Goal: Check status: Check status

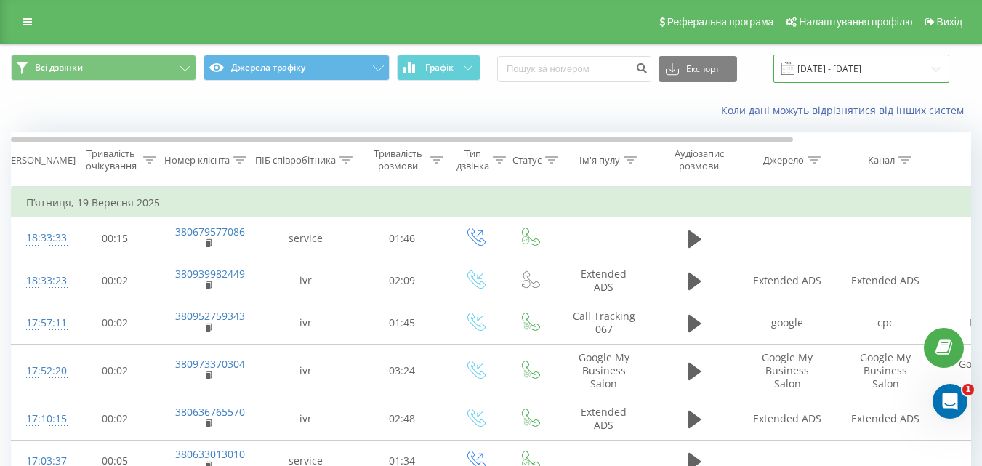
click at [878, 76] on input "[DATE] - [DATE]" at bounding box center [861, 68] width 176 height 28
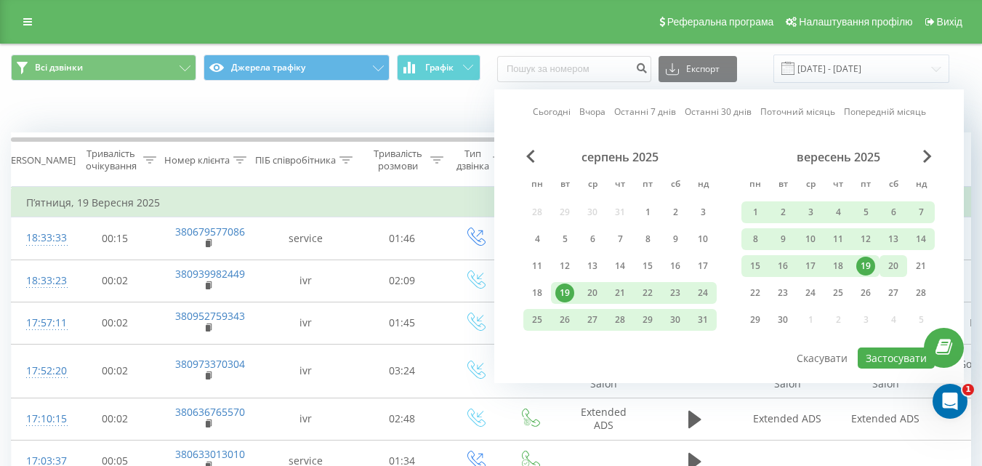
click at [900, 265] on div "20" at bounding box center [893, 265] width 19 height 19
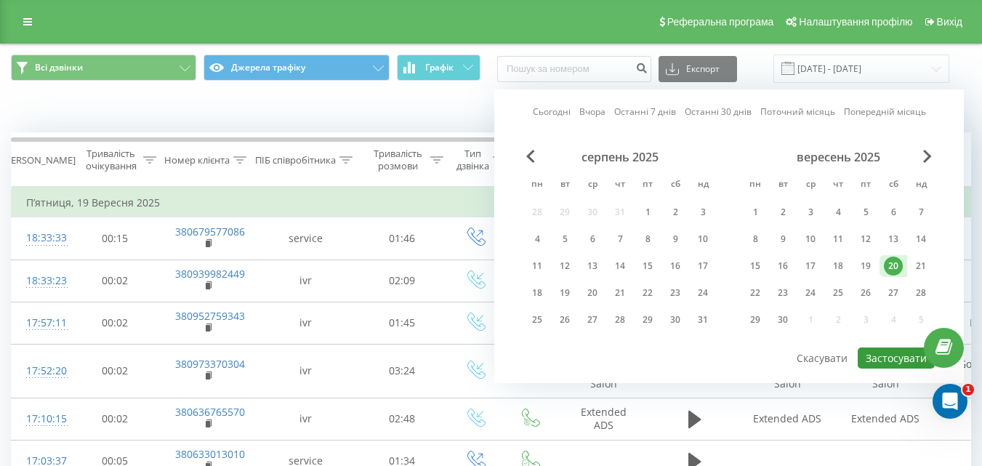
click at [897, 355] on button "Застосувати" at bounding box center [895, 357] width 77 height 21
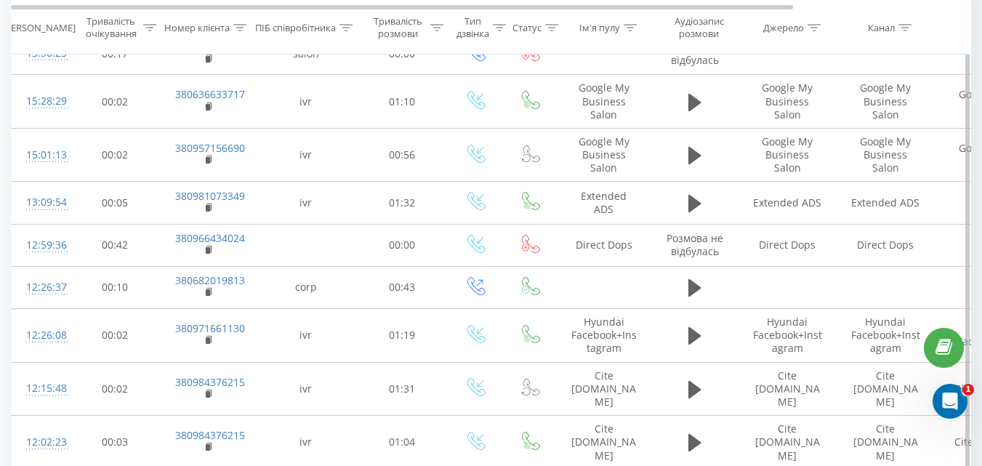
scroll to position [291, 0]
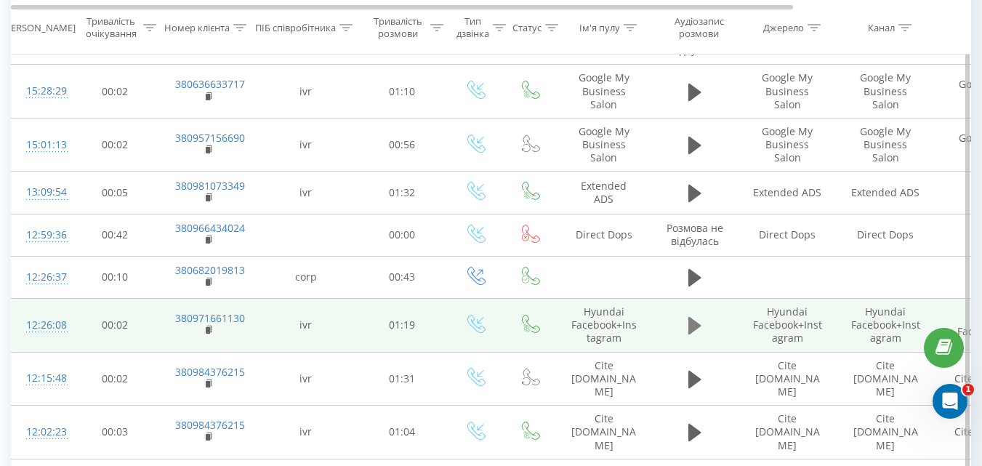
click at [688, 326] on icon at bounding box center [694, 325] width 13 height 20
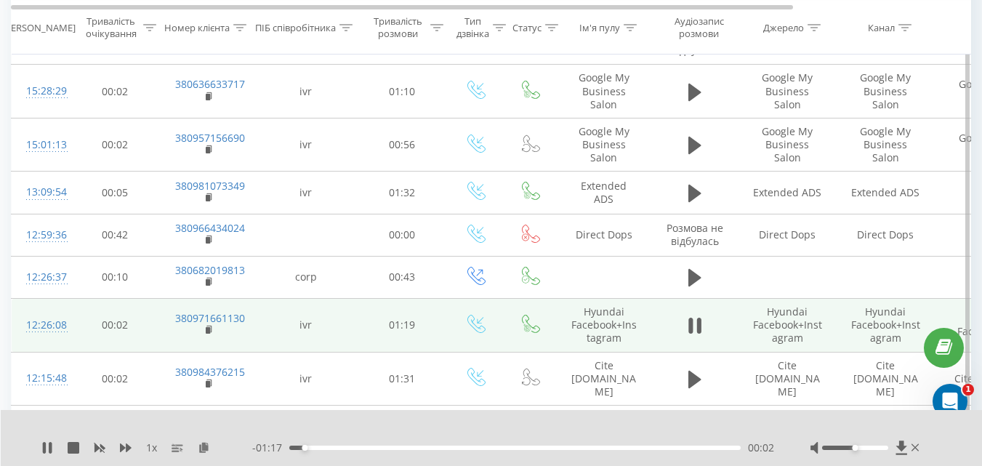
click at [365, 446] on div "00:02" at bounding box center [514, 447] width 451 height 4
click at [408, 448] on div "00:14" at bounding box center [514, 447] width 451 height 4
click at [440, 447] on div "00:21" at bounding box center [514, 447] width 451 height 4
click at [573, 460] on div "1 x - 00:43 00:36 00:36" at bounding box center [492, 438] width 982 height 56
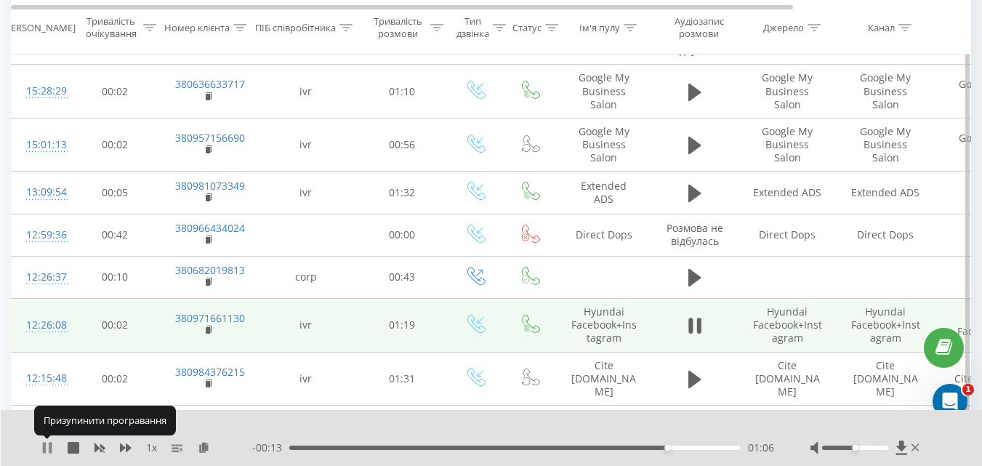
click at [51, 445] on icon at bounding box center [50, 448] width 3 height 12
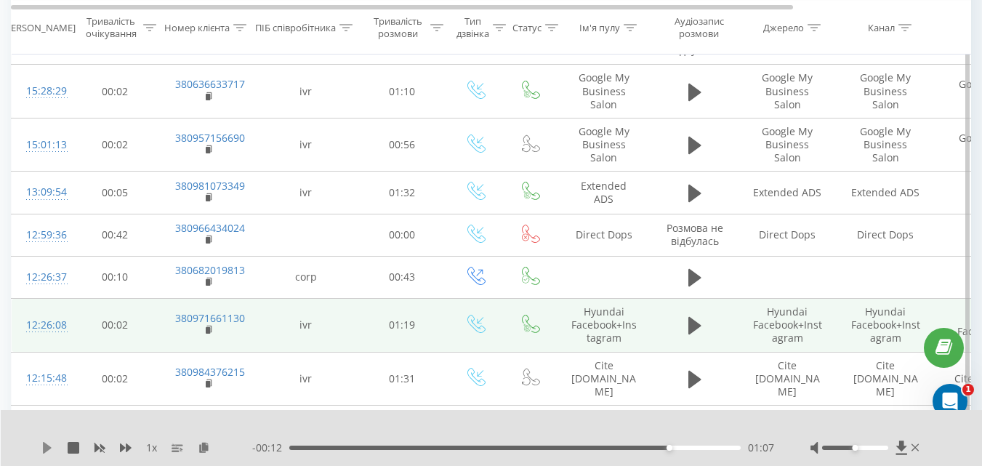
click at [47, 443] on icon at bounding box center [47, 448] width 12 height 12
click at [630, 416] on div "1 x 00:00 01:19 01:19" at bounding box center [492, 438] width 982 height 56
click at [48, 451] on icon at bounding box center [47, 448] width 12 height 12
click at [49, 445] on icon at bounding box center [47, 448] width 9 height 12
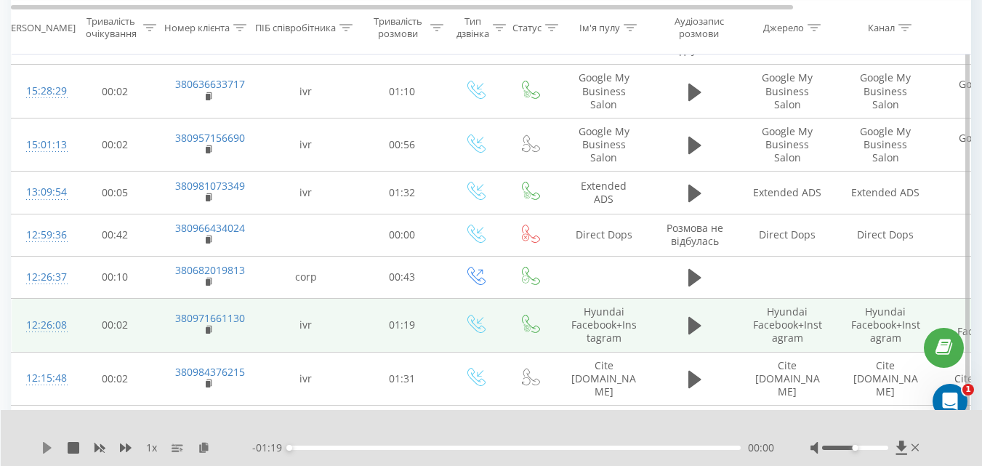
click at [47, 446] on icon at bounding box center [47, 448] width 9 height 12
click at [360, 446] on div "00:01" at bounding box center [514, 447] width 451 height 4
click at [43, 453] on button at bounding box center [47, 448] width 12 height 12
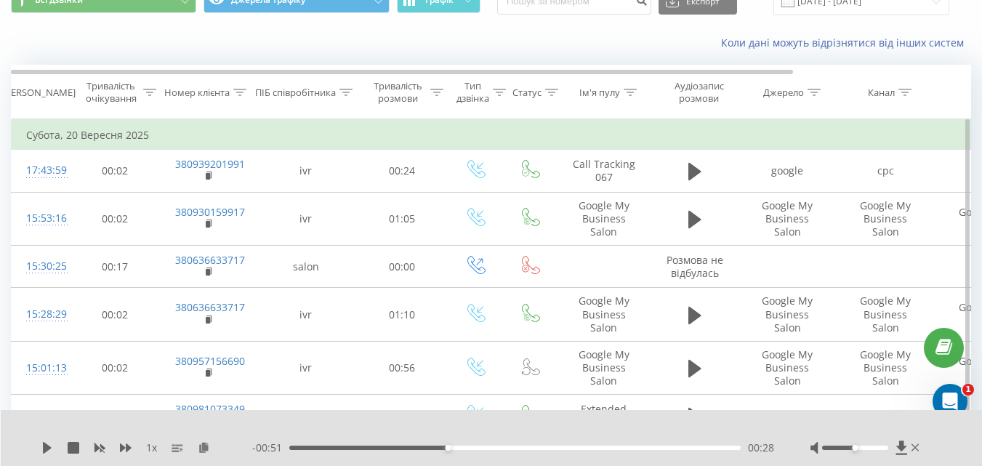
scroll to position [0, 0]
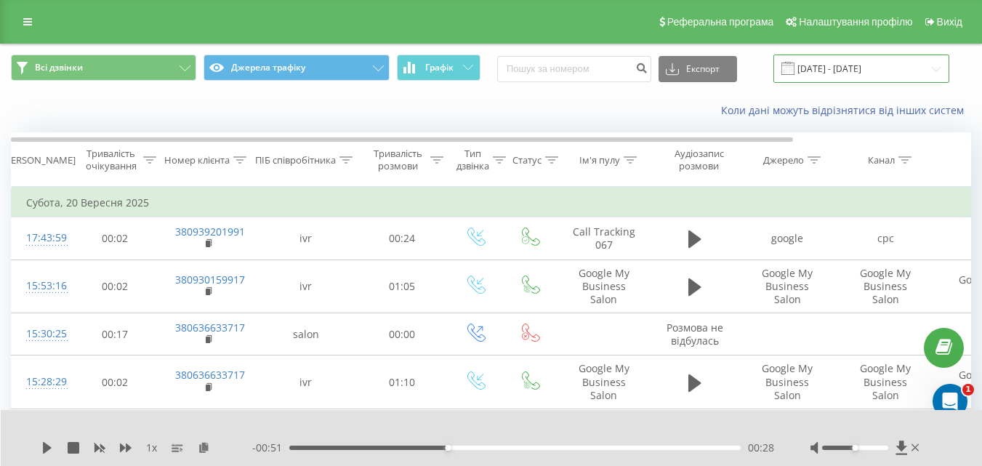
click at [899, 65] on input "20.09.2025 - 20.09.2025" at bounding box center [861, 68] width 176 height 28
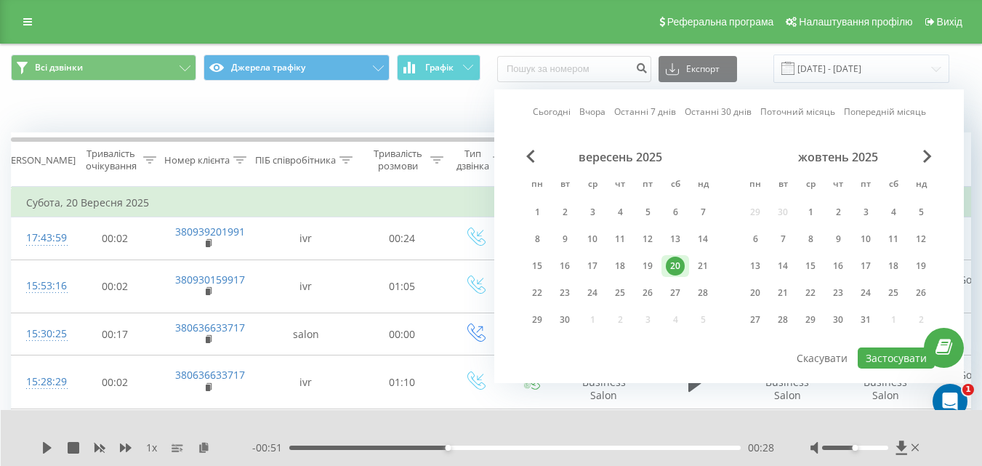
click at [678, 265] on div "20" at bounding box center [675, 265] width 19 height 19
click at [698, 265] on div "21" at bounding box center [702, 265] width 19 height 19
click at [671, 269] on div "20" at bounding box center [675, 265] width 19 height 19
click at [705, 264] on div "21" at bounding box center [702, 265] width 19 height 19
click at [674, 264] on div "20" at bounding box center [675, 265] width 19 height 19
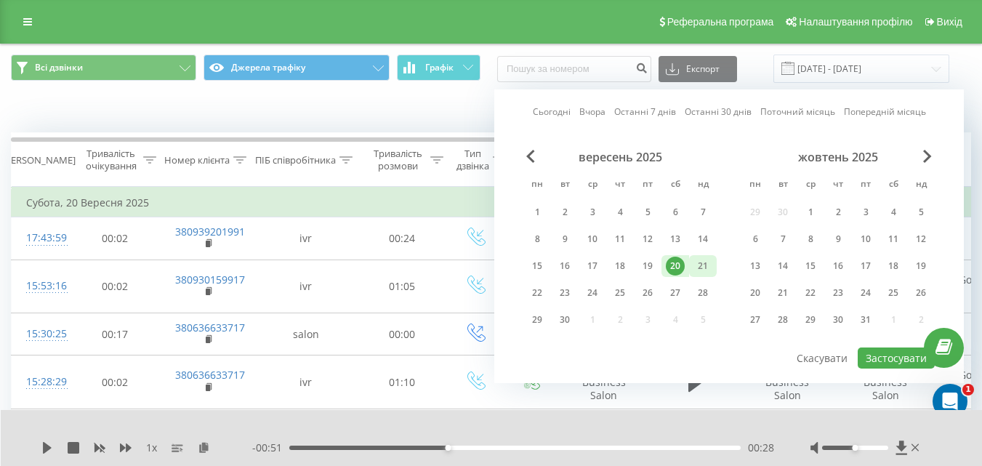
click at [692, 267] on div "21" at bounding box center [703, 266] width 28 height 22
click at [884, 354] on button "Застосувати" at bounding box center [895, 357] width 77 height 21
type input "21.09.2025 - 21.09.2025"
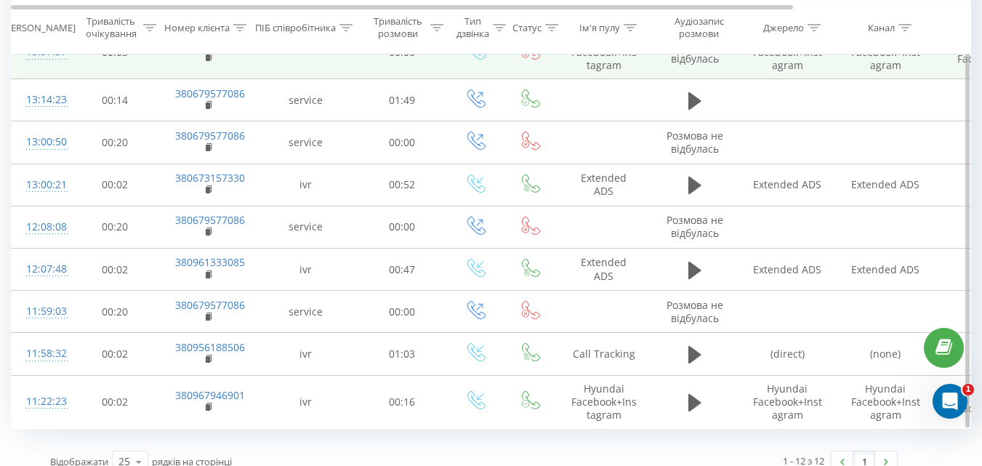
scroll to position [358, 0]
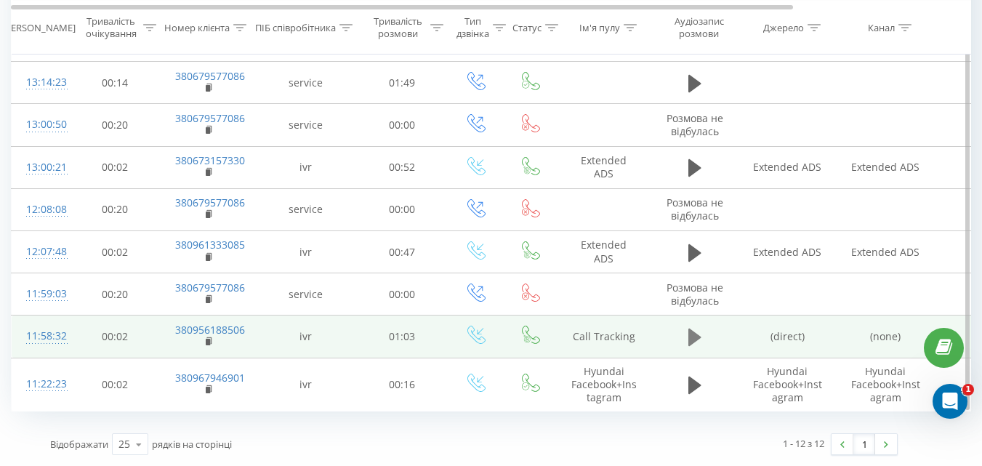
click at [702, 332] on button at bounding box center [695, 337] width 22 height 22
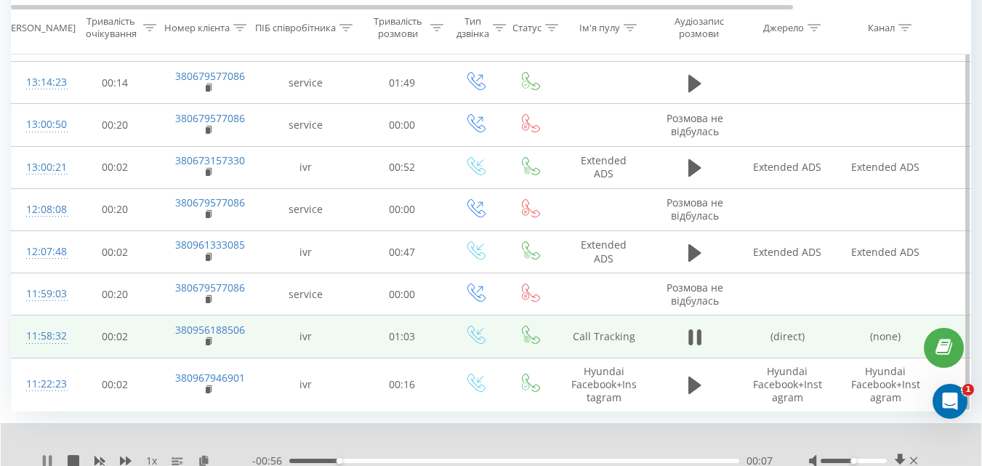
click at [51, 456] on icon at bounding box center [50, 461] width 3 height 12
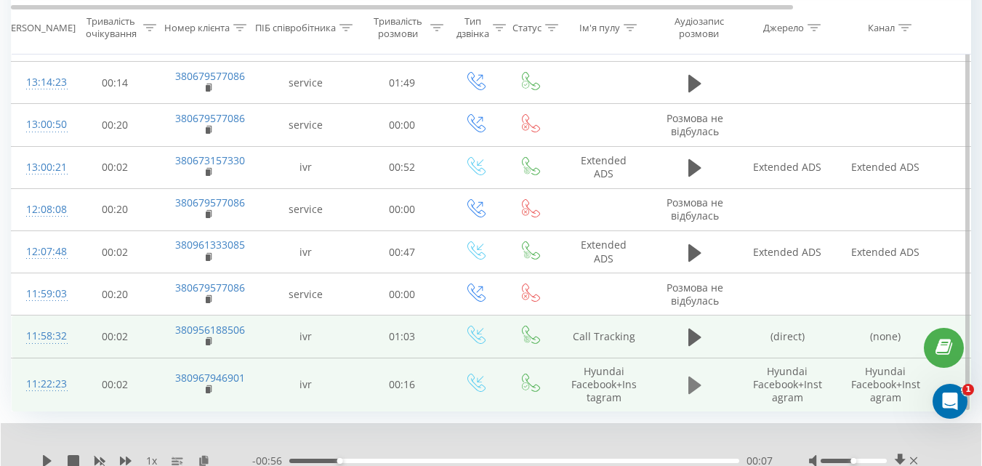
click at [698, 389] on icon at bounding box center [694, 385] width 13 height 20
click at [410, 459] on div "00:04" at bounding box center [514, 460] width 450 height 4
click at [514, 458] on div "00:04" at bounding box center [514, 460] width 450 height 4
click at [581, 461] on div "00:09" at bounding box center [514, 460] width 450 height 4
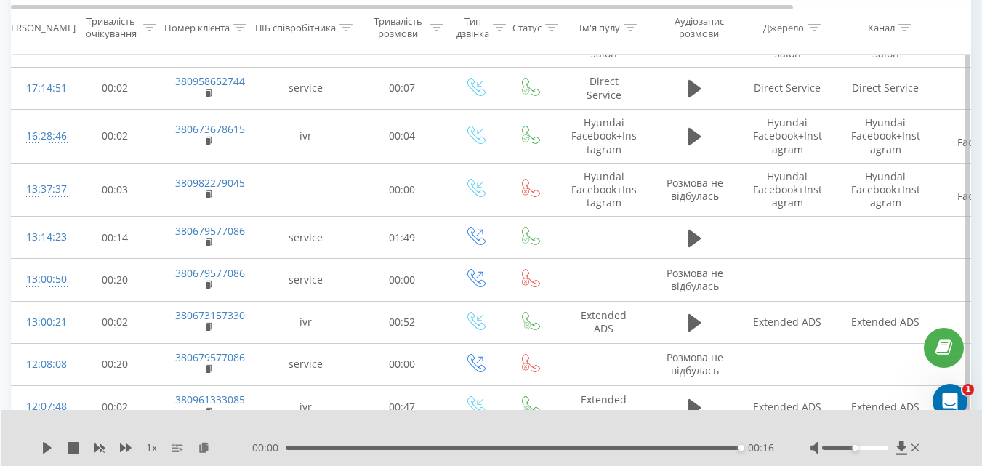
scroll to position [196, 0]
